Goal: Browse casually: Explore the website without a specific task or goal

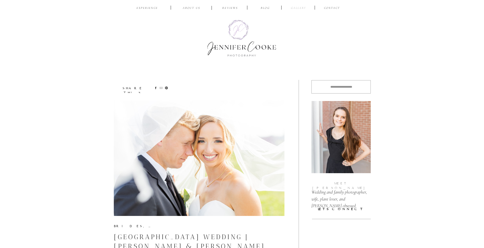
click at [294, 8] on nav "Gallery" at bounding box center [298, 8] width 18 height 5
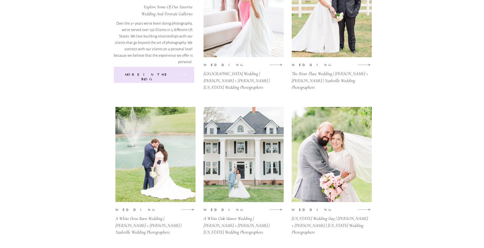
scroll to position [117, 0]
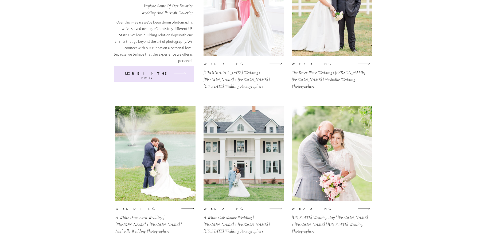
click at [277, 206] on icon at bounding box center [275, 208] width 13 height 6
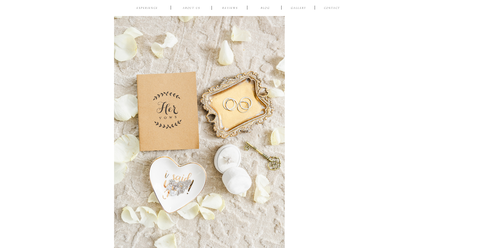
scroll to position [548, 0]
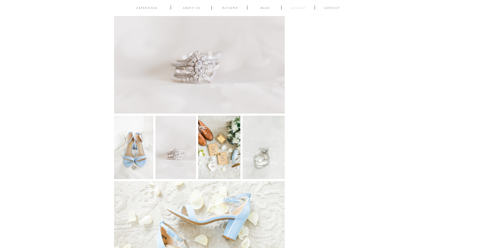
click at [299, 7] on nav "Gallery" at bounding box center [298, 8] width 18 height 5
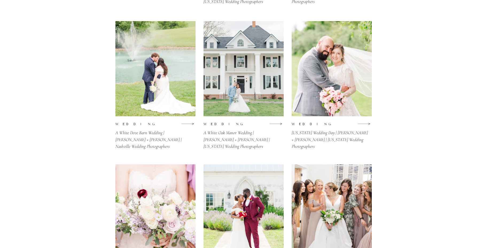
scroll to position [202, 0]
click at [188, 123] on icon at bounding box center [187, 124] width 13 height 6
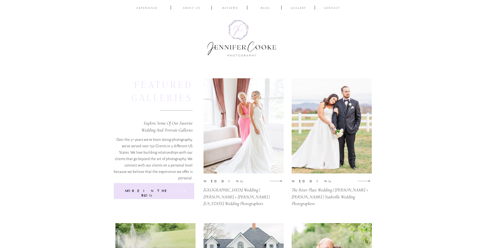
scroll to position [0, 0]
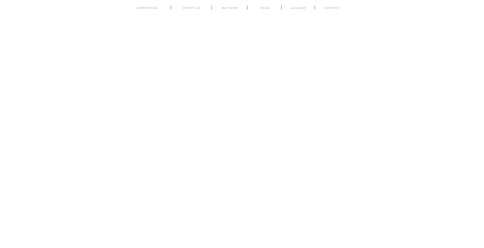
scroll to position [4648, 0]
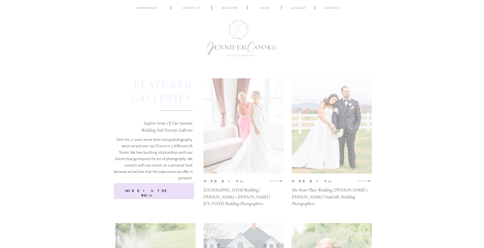
scroll to position [117, 0]
